Goal: Task Accomplishment & Management: Use online tool/utility

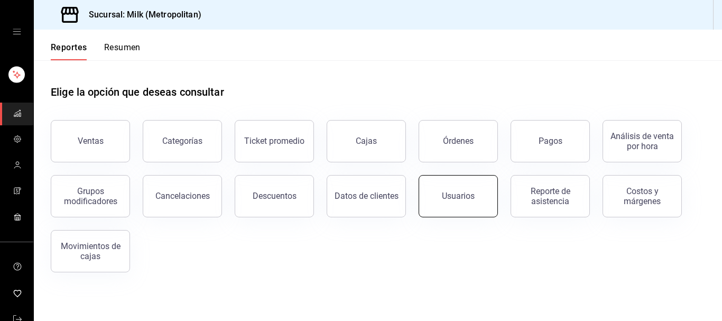
click at [461, 187] on button "Usuarios" at bounding box center [458, 196] width 79 height 42
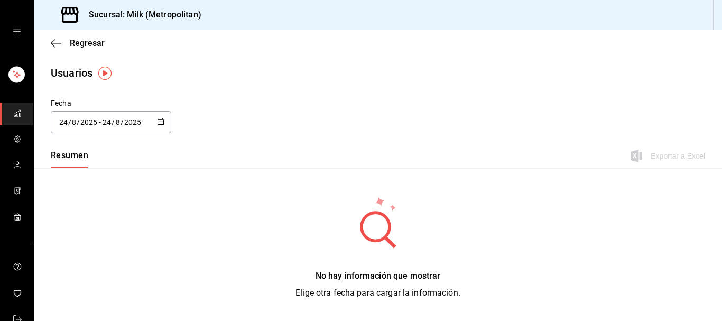
click at [162, 126] on button "button" at bounding box center [160, 122] width 7 height 9
click at [162, 123] on icon "button" at bounding box center [160, 121] width 7 height 7
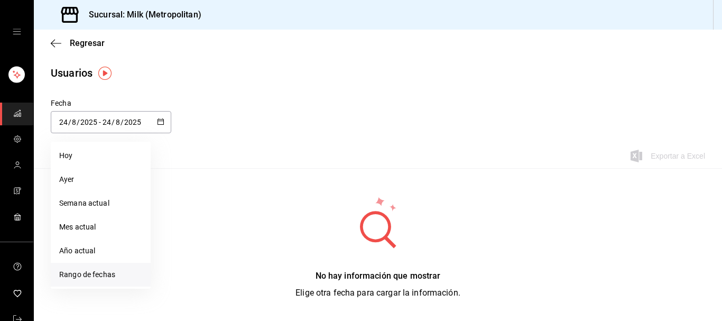
click at [99, 278] on li "Rango de fechas" at bounding box center [101, 275] width 100 height 24
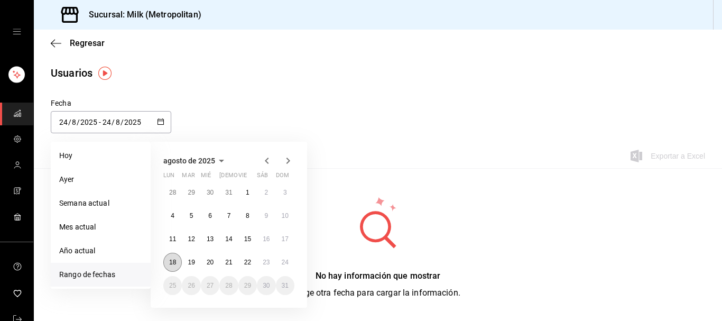
click at [172, 258] on button "18" at bounding box center [172, 262] width 19 height 19
click at [286, 262] on abbr "24" at bounding box center [285, 261] width 7 height 7
type input "[DATE]"
type input "18"
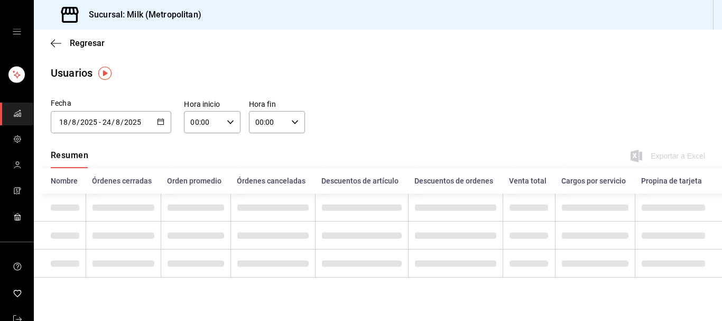
click at [235, 120] on div "00:00 Hora inicio" at bounding box center [212, 122] width 56 height 22
click at [198, 172] on span "05" at bounding box center [198, 168] width 11 height 8
type input "05:00"
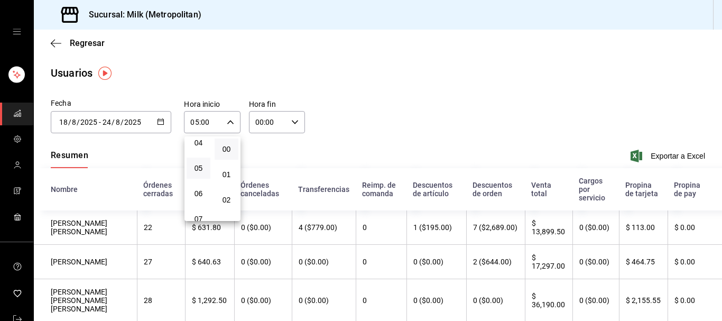
click at [300, 120] on div at bounding box center [361, 160] width 722 height 321
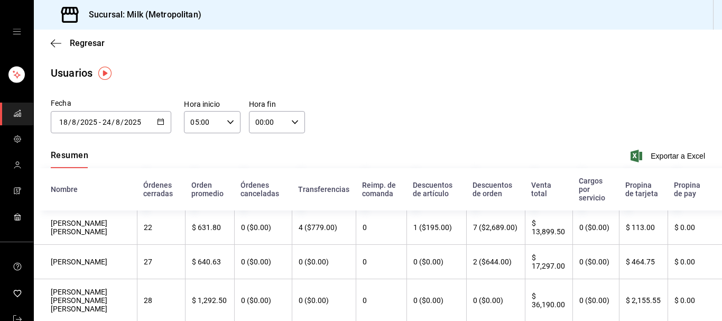
click at [294, 118] on icon "button" at bounding box center [294, 121] width 7 height 7
click at [266, 171] on span "05" at bounding box center [262, 168] width 11 height 8
type input "05:00"
click at [543, 97] on div at bounding box center [361, 160] width 722 height 321
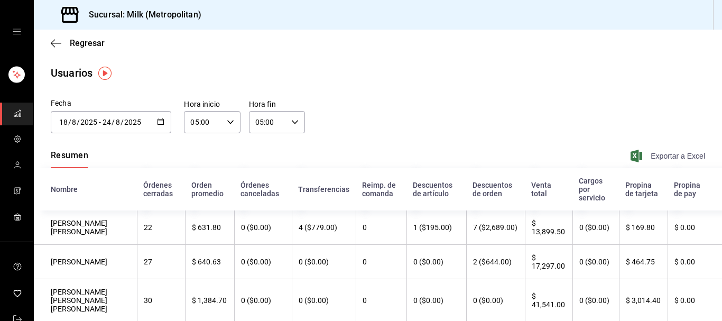
click at [668, 155] on span "Exportar a Excel" at bounding box center [669, 156] width 72 height 13
click at [158, 117] on div "[DATE] [DATE] - [DATE] [DATE]" at bounding box center [111, 122] width 121 height 22
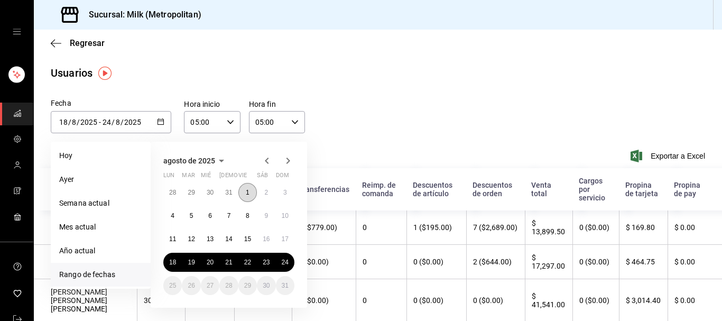
click at [249, 195] on abbr "1" at bounding box center [248, 192] width 4 height 7
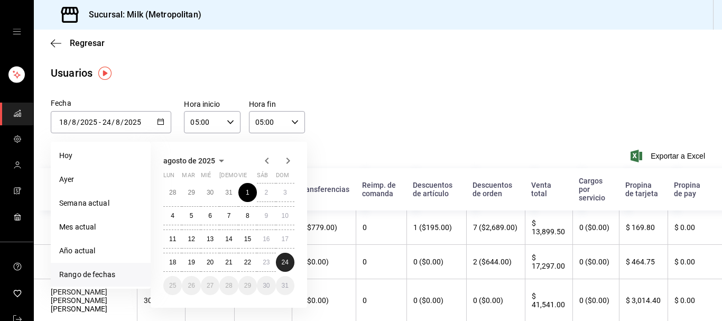
click at [288, 263] on abbr "24" at bounding box center [285, 261] width 7 height 7
type input "[DATE]"
type input "1"
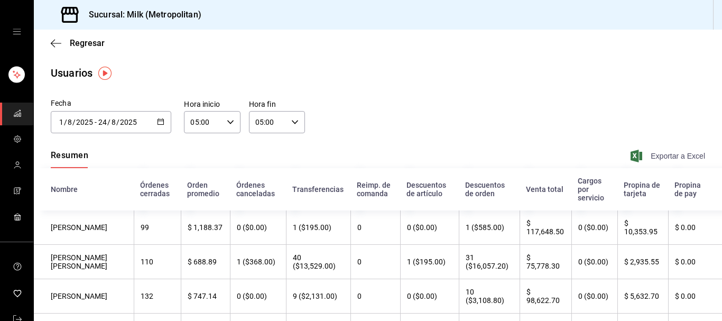
click at [666, 161] on span "Exportar a Excel" at bounding box center [669, 156] width 72 height 13
click at [664, 155] on span "Exportar a Excel" at bounding box center [669, 156] width 72 height 13
click at [52, 44] on icon "button" at bounding box center [53, 43] width 4 height 8
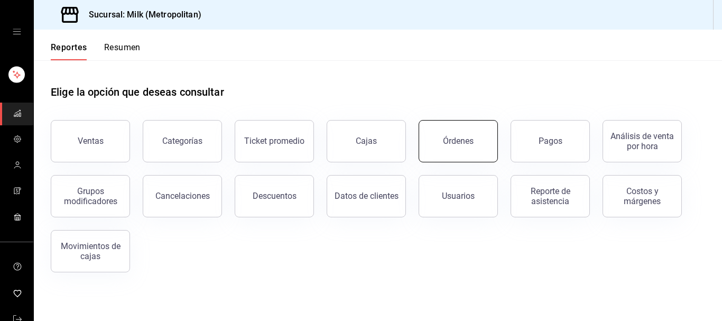
click at [477, 155] on button "Órdenes" at bounding box center [458, 141] width 79 height 42
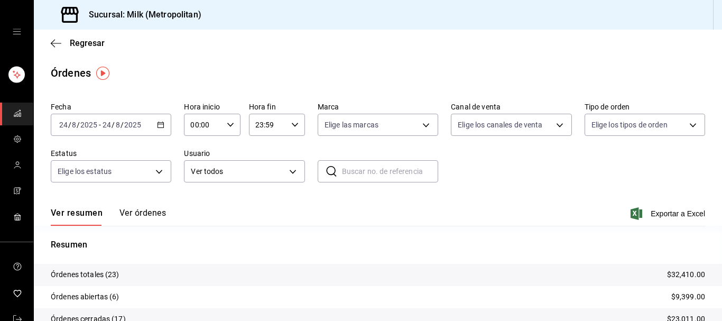
click at [161, 124] on \(Stroke\) "button" at bounding box center [161, 124] width 6 height 1
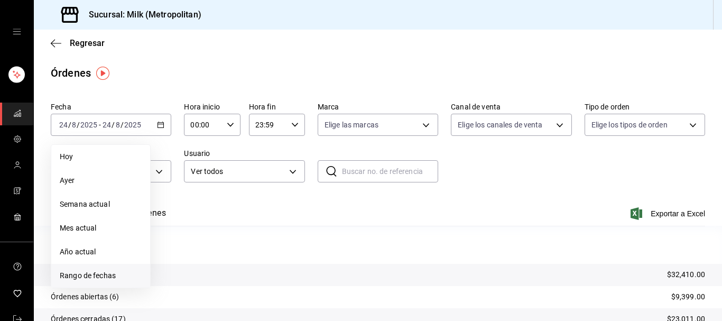
click at [102, 276] on span "Rango de fechas" at bounding box center [101, 275] width 82 height 11
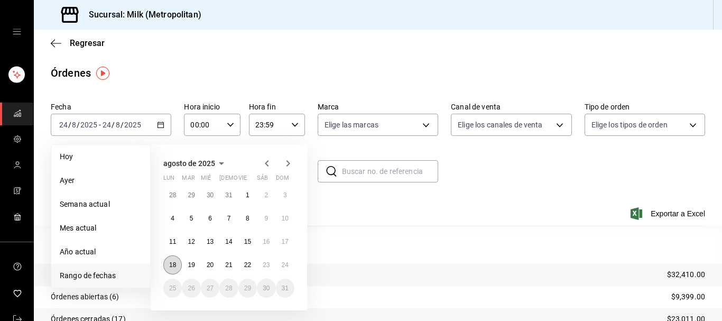
click at [173, 272] on button "18" at bounding box center [172, 264] width 19 height 19
click at [285, 268] on abbr "24" at bounding box center [285, 264] width 7 height 7
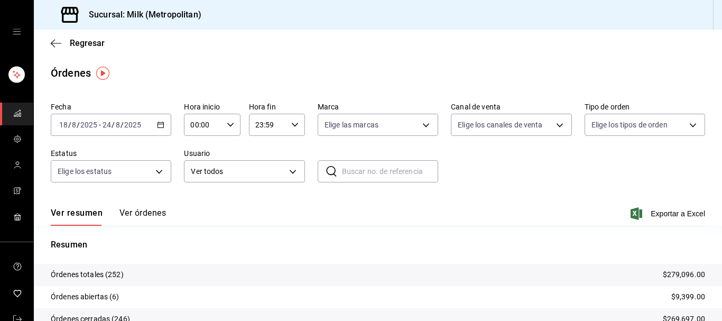
click at [233, 128] on icon "button" at bounding box center [230, 124] width 7 height 7
click at [200, 172] on span "05" at bounding box center [198, 171] width 11 height 8
type input "05:00"
click at [298, 122] on div at bounding box center [361, 160] width 722 height 321
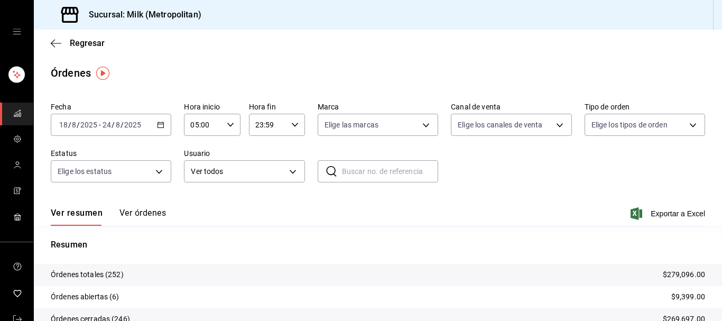
click at [298, 122] on icon "button" at bounding box center [294, 124] width 7 height 7
click at [260, 159] on span "05" at bounding box center [262, 154] width 11 height 8
click at [289, 150] on span "00" at bounding box center [290, 151] width 11 height 8
type input "05:00"
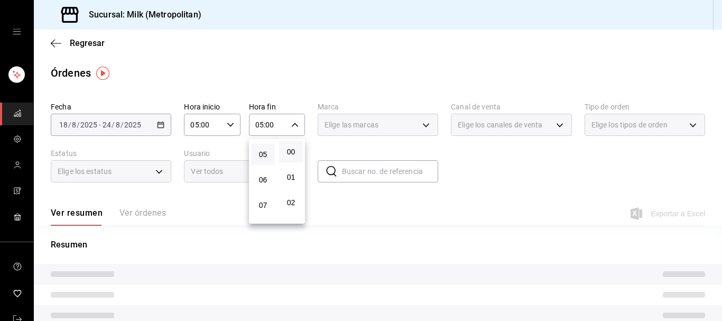
click at [307, 100] on div at bounding box center [361, 160] width 722 height 321
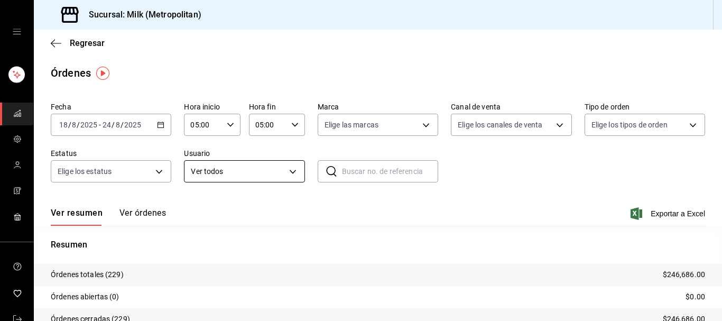
click at [296, 171] on body "Sucursal: Milk (Metropolitan) Regresar Órdenes Fecha [DATE] [DATE] - [DATE] [DA…" at bounding box center [361, 160] width 722 height 321
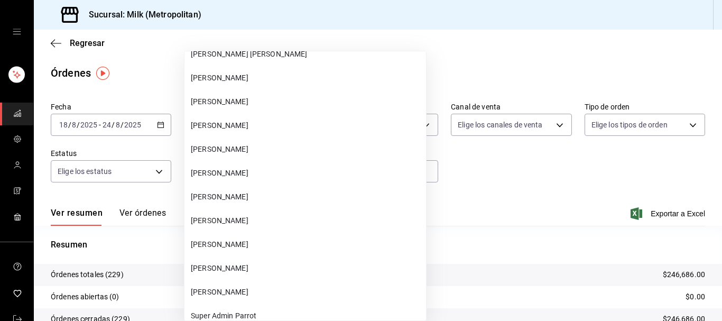
scroll to position [41456, 0]
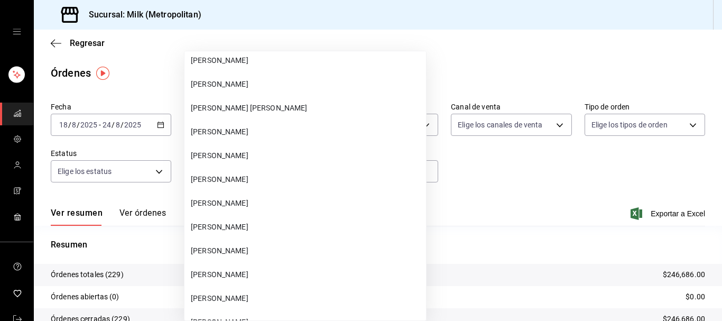
click at [243, 127] on span "[PERSON_NAME]" at bounding box center [306, 131] width 231 height 11
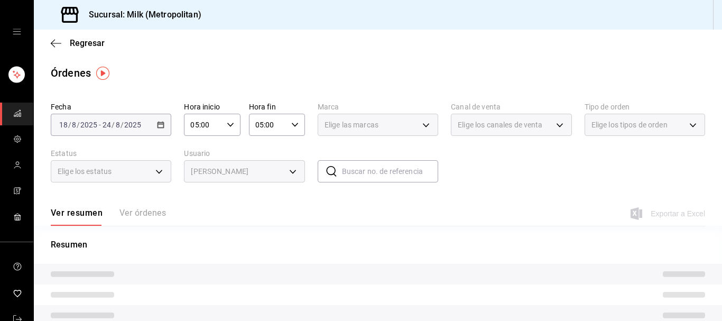
click at [291, 169] on body "Sucursal: Milk (Metropolitan) Regresar Órdenes Fecha [DATE] [DATE] - [DATE] [DA…" at bounding box center [361, 160] width 722 height 321
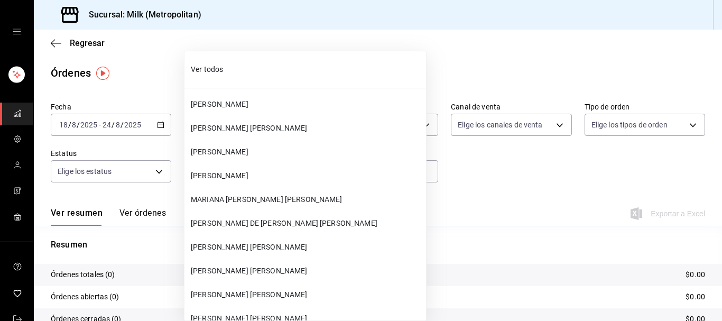
scroll to position [41402, 0]
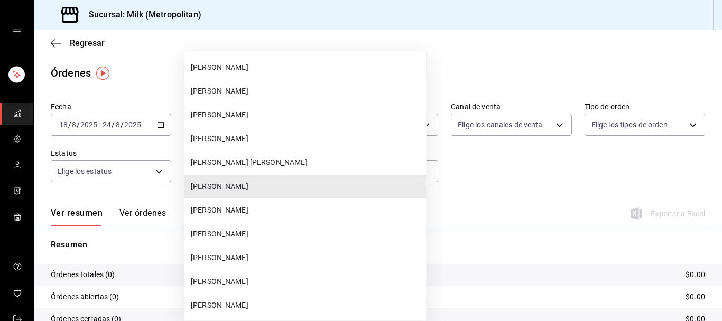
click at [258, 204] on li "[PERSON_NAME]" at bounding box center [305, 210] width 242 height 24
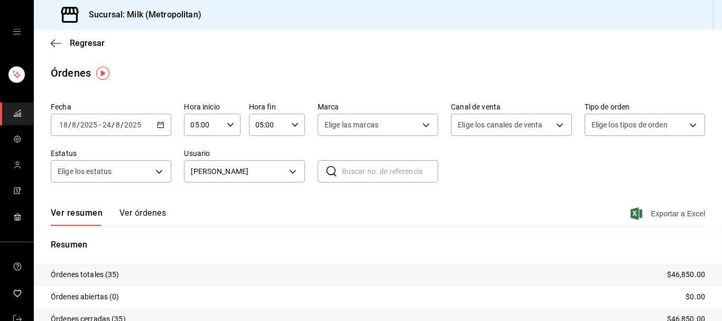
click at [669, 214] on span "Exportar a Excel" at bounding box center [669, 213] width 72 height 13
click at [299, 169] on body "Sucursal: Milk (Metropolitan) Regresar Órdenes Fecha [DATE] [DATE] - [DATE] [DA…" at bounding box center [361, 160] width 722 height 321
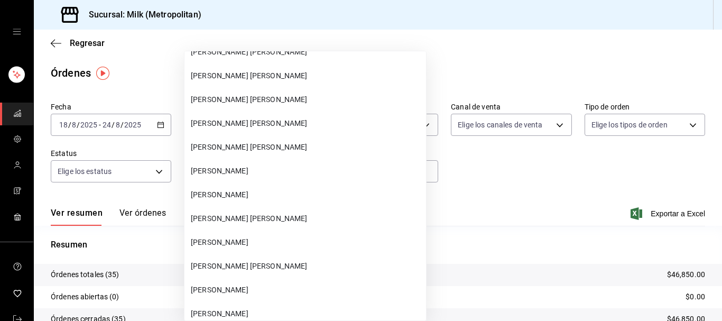
scroll to position [701, 0]
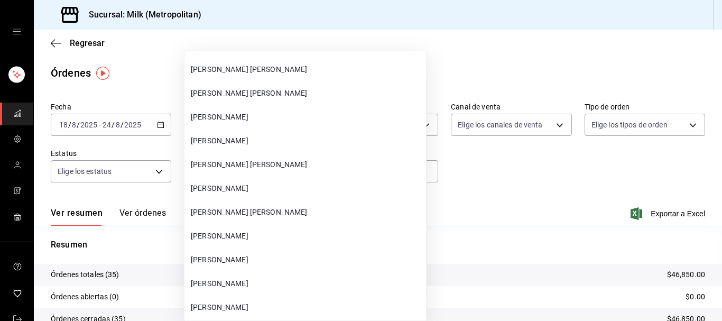
click at [283, 207] on span "[PERSON_NAME] [PERSON_NAME]" at bounding box center [306, 212] width 231 height 11
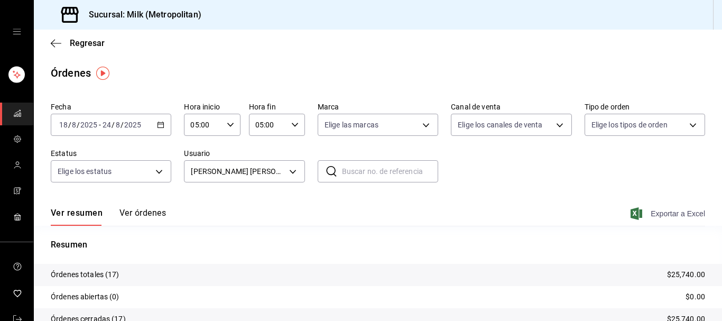
click at [670, 210] on span "Exportar a Excel" at bounding box center [669, 213] width 72 height 13
click at [301, 168] on body "Sucursal: Milk (Metropolitan) Regresar Órdenes Fecha [DATE] [DATE] - [DATE] [DA…" at bounding box center [361, 160] width 722 height 321
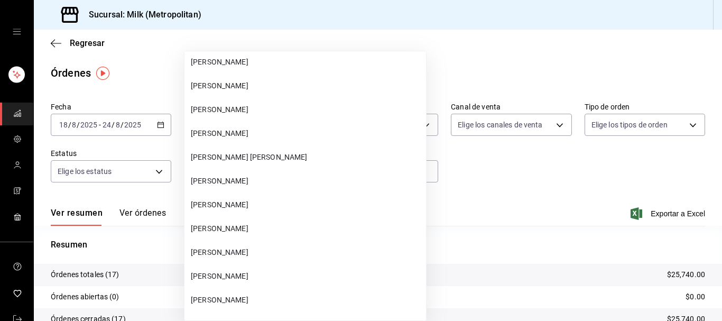
scroll to position [41426, 0]
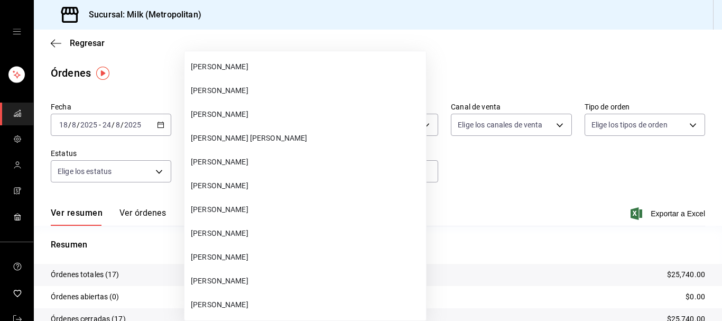
click at [274, 212] on span "[PERSON_NAME]" at bounding box center [306, 209] width 231 height 11
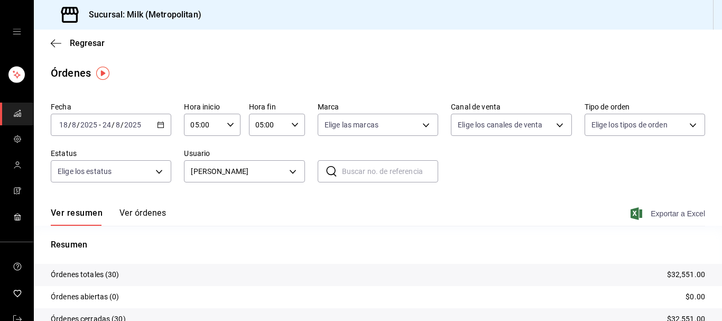
click at [680, 215] on span "Exportar a Excel" at bounding box center [669, 213] width 72 height 13
click at [293, 172] on body "Sucursal: Milk (Metropolitan) Regresar Órdenes Fecha [DATE] [DATE] - [DATE] [DA…" at bounding box center [361, 160] width 722 height 321
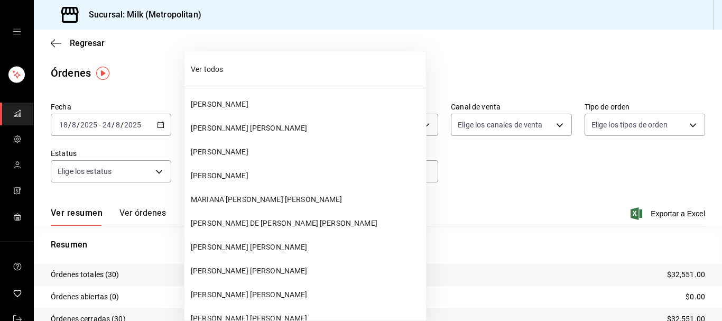
scroll to position [41450, 0]
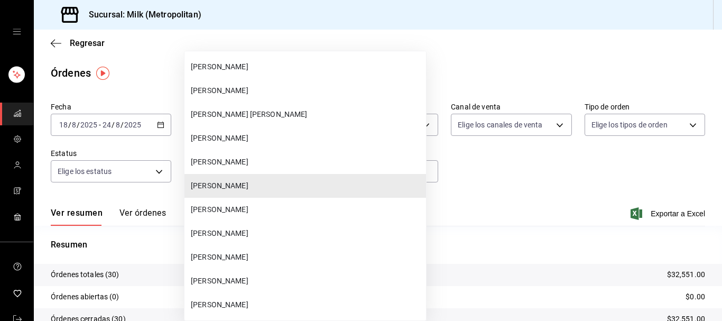
click at [227, 276] on span "[PERSON_NAME]" at bounding box center [306, 280] width 231 height 11
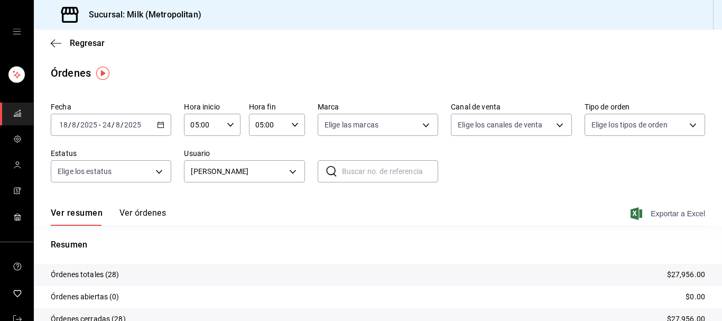
click at [651, 209] on span "Exportar a Excel" at bounding box center [669, 213] width 72 height 13
click at [294, 174] on body "Sucursal: Milk (Metropolitan) Regresar Órdenes Fecha [DATE] [DATE] - [DATE] [DA…" at bounding box center [361, 160] width 722 height 321
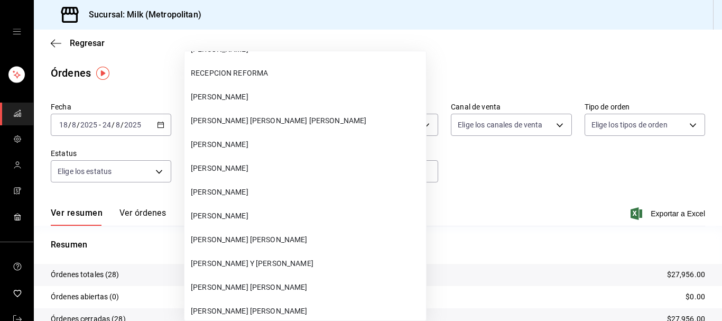
scroll to position [1079, 0]
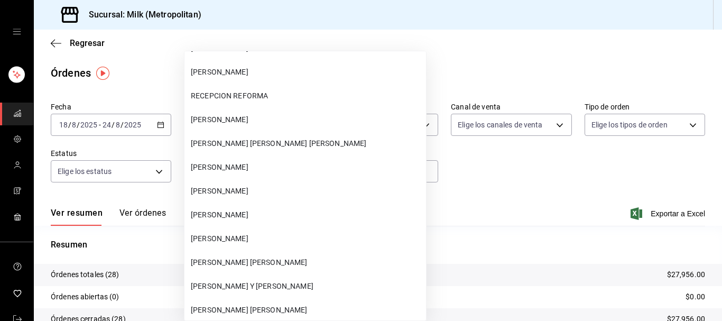
click at [241, 147] on span "[PERSON_NAME] [PERSON_NAME] [PERSON_NAME]" at bounding box center [306, 143] width 231 height 11
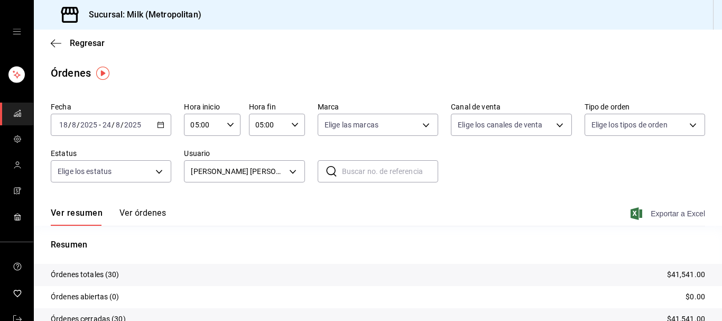
click at [662, 211] on span "Exportar a Excel" at bounding box center [669, 213] width 72 height 13
click at [682, 217] on span "Exportar a Excel" at bounding box center [669, 213] width 72 height 13
click at [292, 167] on body "Sucursal: Milk (Metropolitan) Regresar Órdenes Fecha [DATE] [DATE] - [DATE] [DA…" at bounding box center [361, 160] width 722 height 321
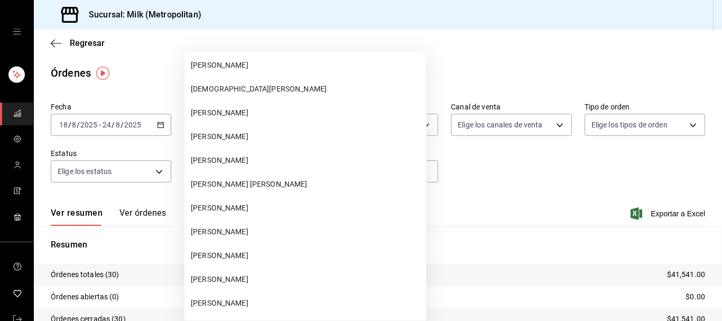
scroll to position [12125, 0]
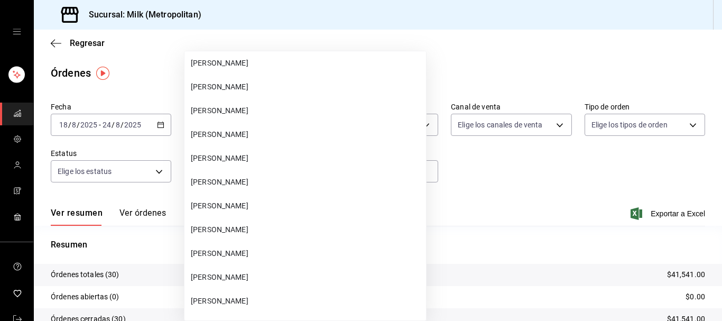
click at [260, 106] on span "[PERSON_NAME]" at bounding box center [306, 110] width 231 height 11
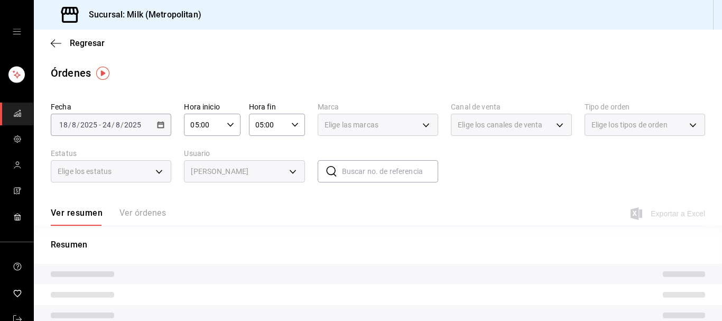
type input "b092b07d-fe37-4d4c-9d73-103fae093ec8"
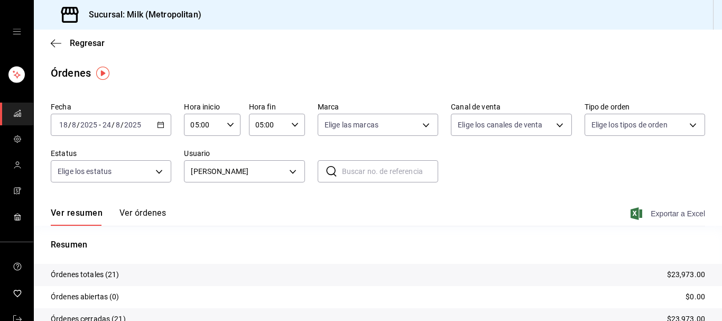
click at [653, 217] on span "Exportar a Excel" at bounding box center [669, 213] width 72 height 13
